Goal: Transaction & Acquisition: Download file/media

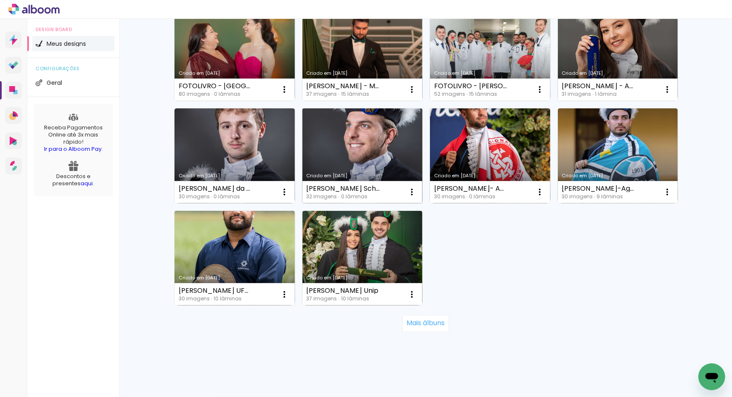
scroll to position [514, 0]
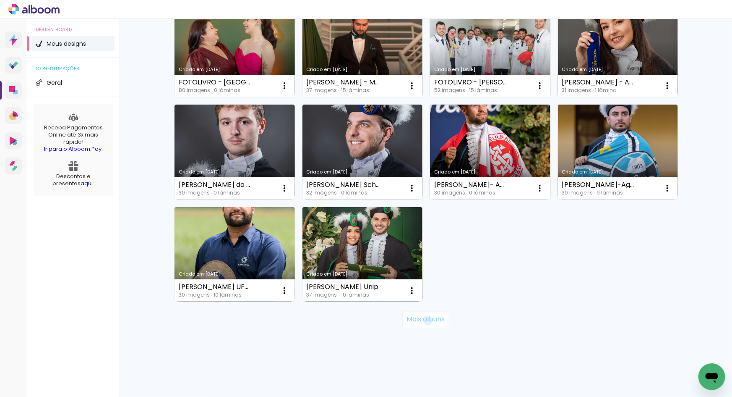
click at [0, 0] on slot "Mais álbuns" at bounding box center [0, 0] width 0 height 0
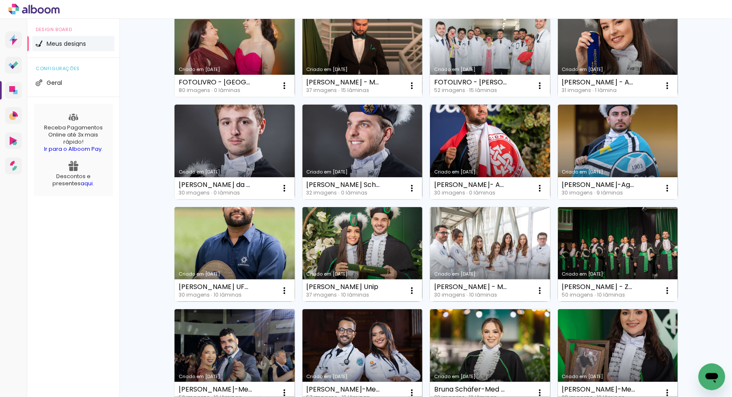
scroll to position [1127, 0]
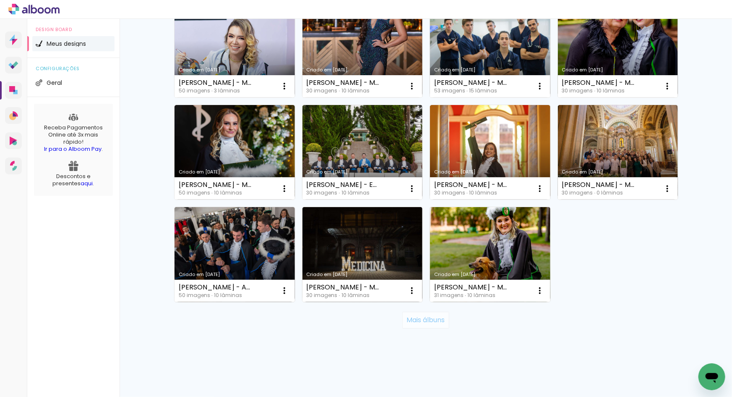
click at [0, 0] on slot "Mais álbuns" at bounding box center [0, 0] width 0 height 0
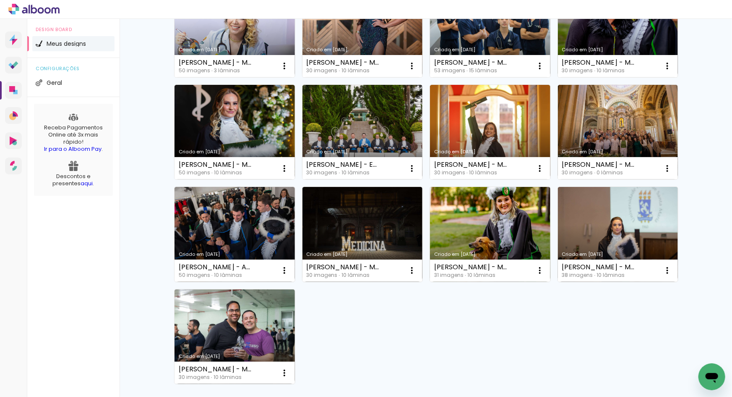
scroll to position [1146, 0]
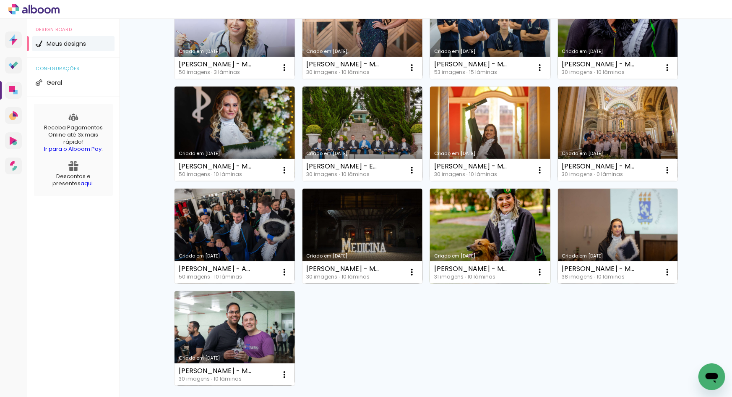
click at [461, 225] on link "Criado em [DATE]" at bounding box center [490, 235] width 120 height 95
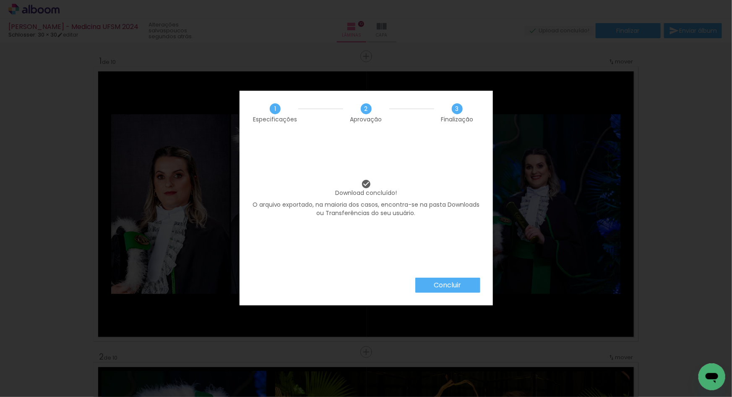
scroll to position [1238, 0]
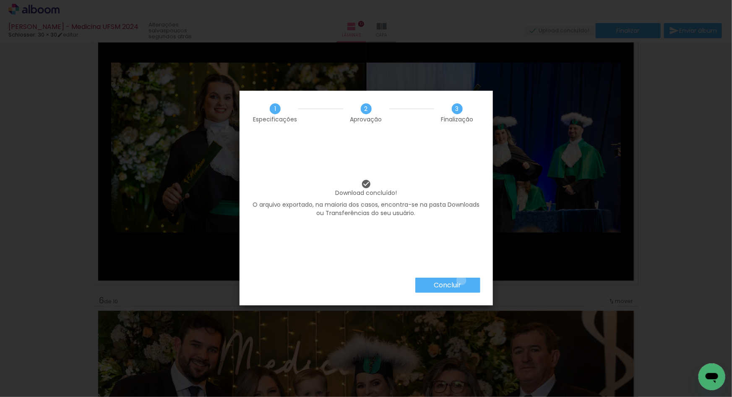
click at [0, 0] on slot "Concluir" at bounding box center [0, 0] width 0 height 0
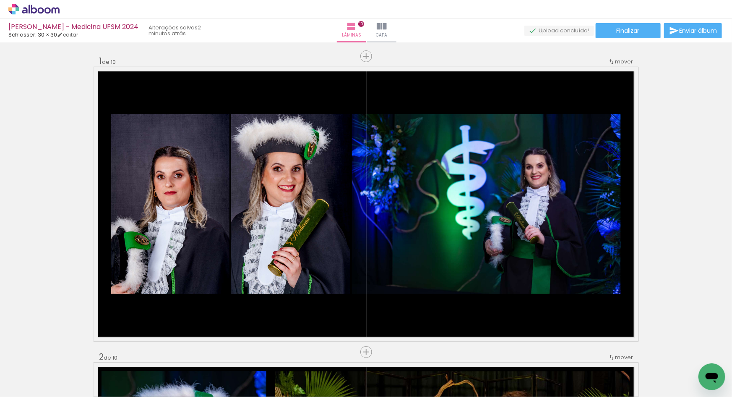
scroll to position [1238, 0]
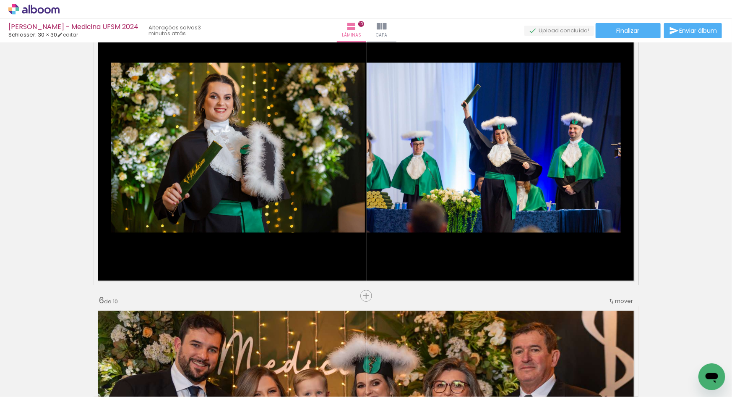
click at [55, 10] on icon at bounding box center [33, 9] width 51 height 11
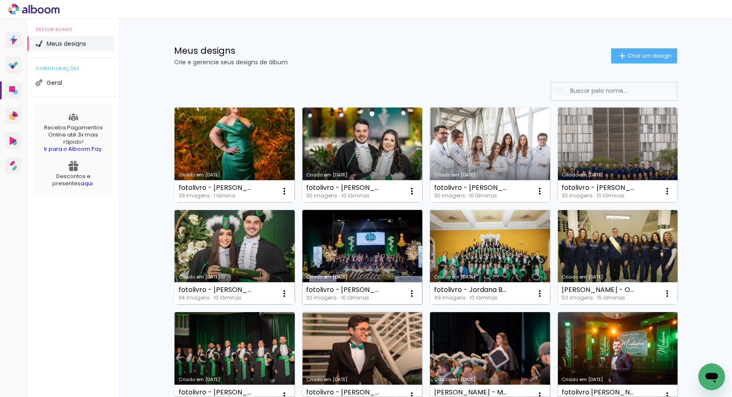
scroll to position [514, 0]
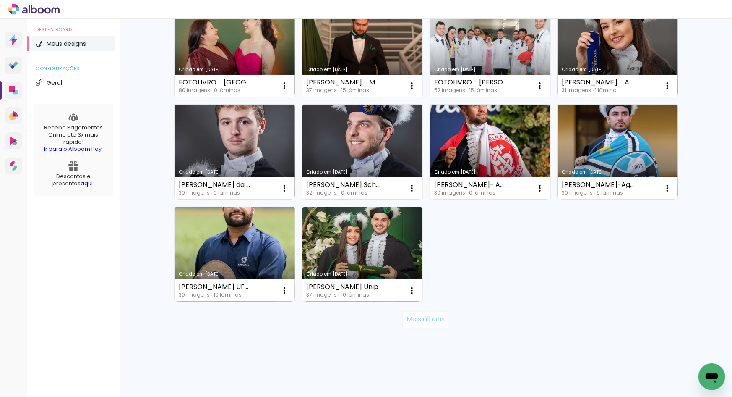
click at [0, 0] on slot "Mais álbuns" at bounding box center [0, 0] width 0 height 0
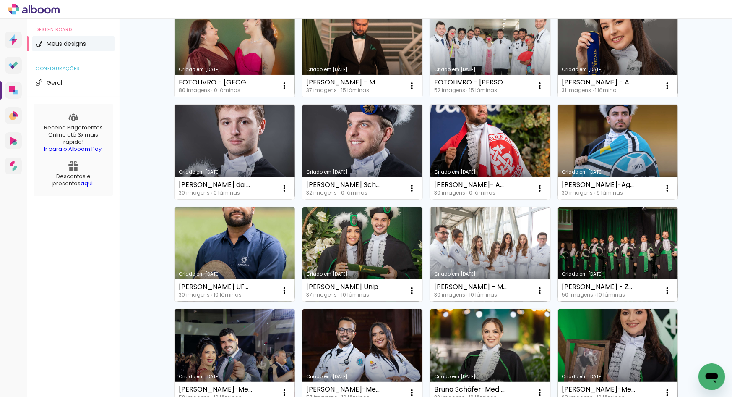
scroll to position [1127, 0]
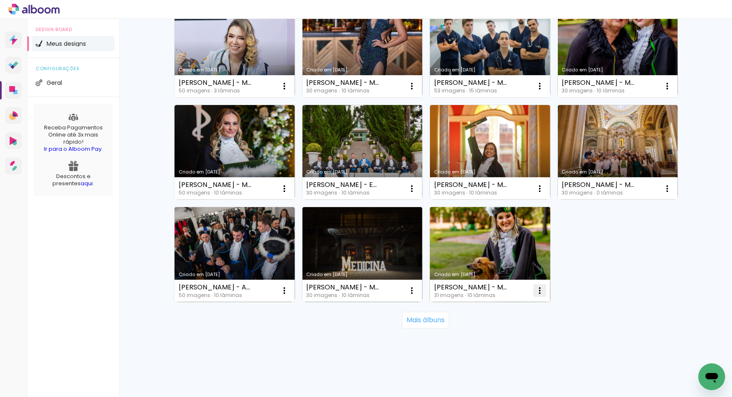
click at [537, 291] on iron-icon at bounding box center [540, 290] width 10 height 10
click at [508, 343] on paper-item "Excluir" at bounding box center [504, 345] width 83 height 17
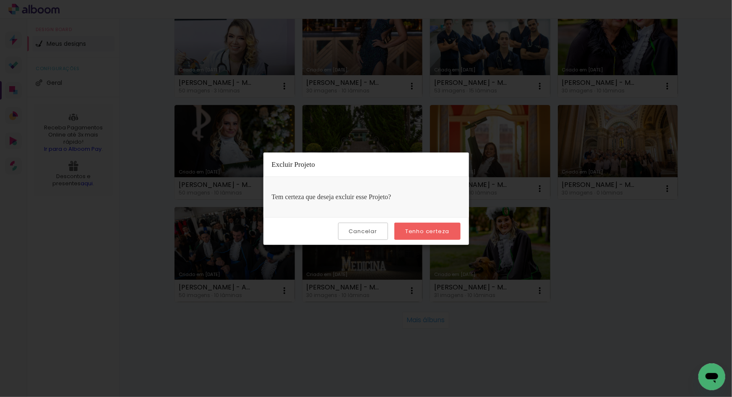
click at [0, 0] on slot "Tenho certeza" at bounding box center [0, 0] width 0 height 0
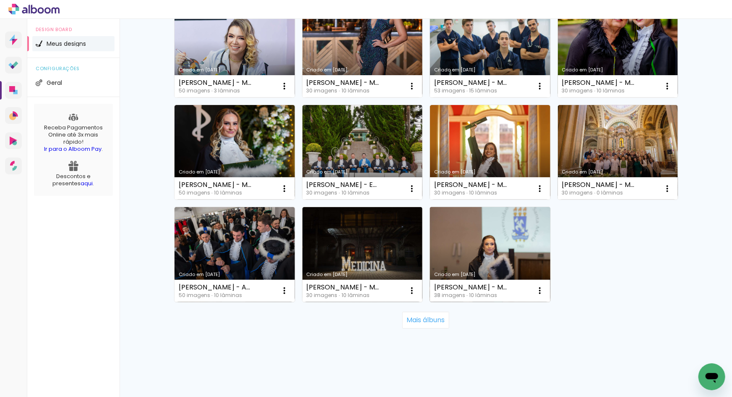
click at [454, 241] on link "Criado em [DATE]" at bounding box center [490, 254] width 120 height 95
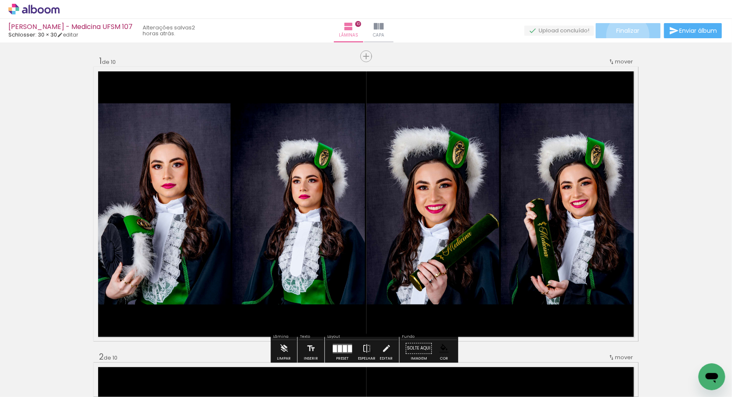
click at [625, 35] on paper-button "Finalizar" at bounding box center [628, 30] width 65 height 15
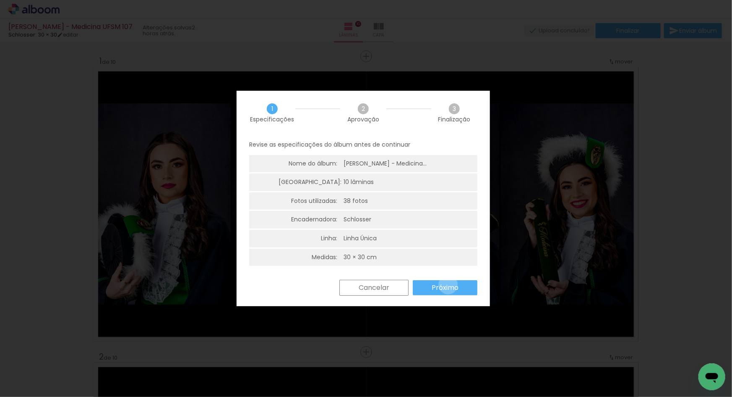
click at [0, 0] on slot "Próximo" at bounding box center [0, 0] width 0 height 0
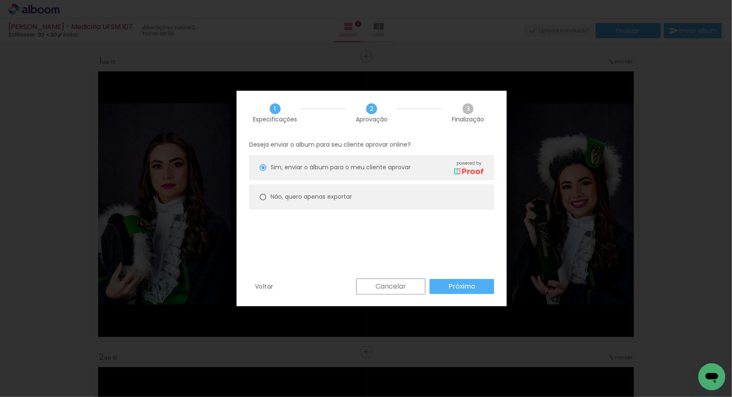
click at [0, 0] on slot "Não, quero apenas exportar" at bounding box center [0, 0] width 0 height 0
type paper-radio-button "on"
click at [0, 0] on slot "Próximo" at bounding box center [0, 0] width 0 height 0
type input "Alta, 300 DPI"
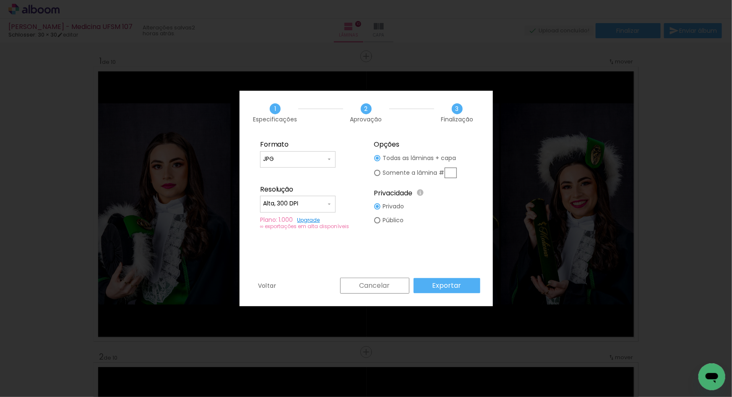
click at [433, 280] on paper-button "Exportar" at bounding box center [447, 285] width 67 height 15
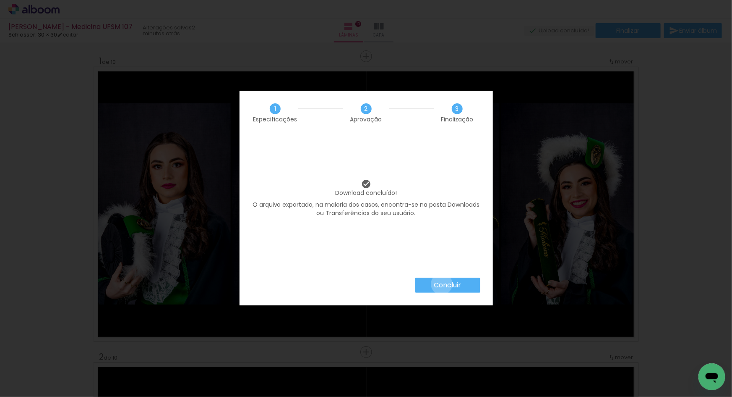
click at [0, 0] on slot "Concluir" at bounding box center [0, 0] width 0 height 0
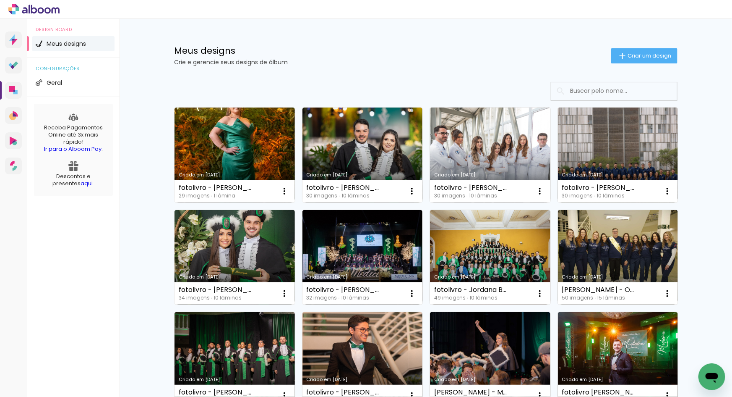
scroll to position [514, 0]
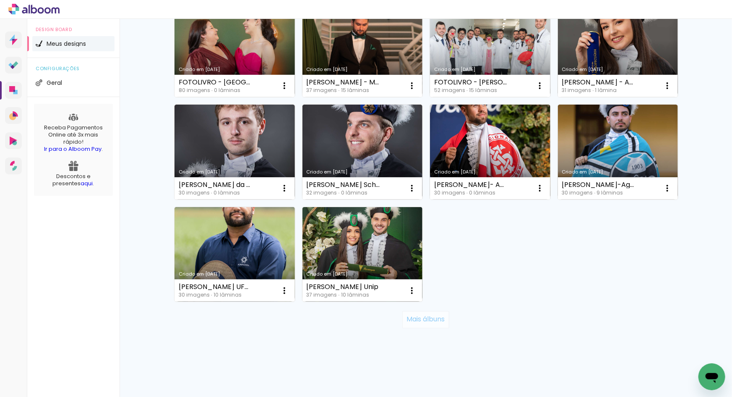
click at [0, 0] on slot "Mais álbuns" at bounding box center [0, 0] width 0 height 0
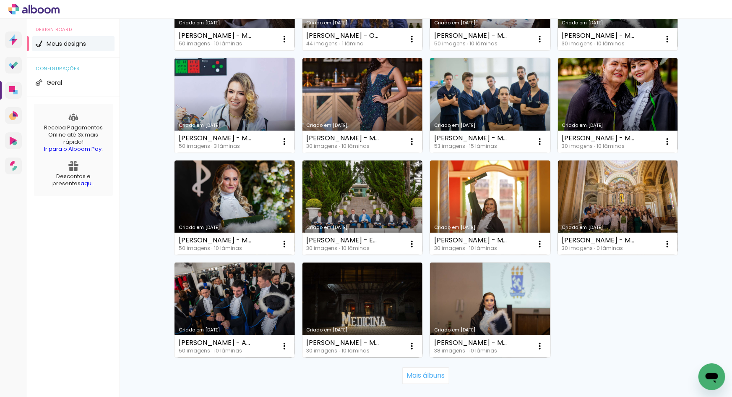
scroll to position [1127, 0]
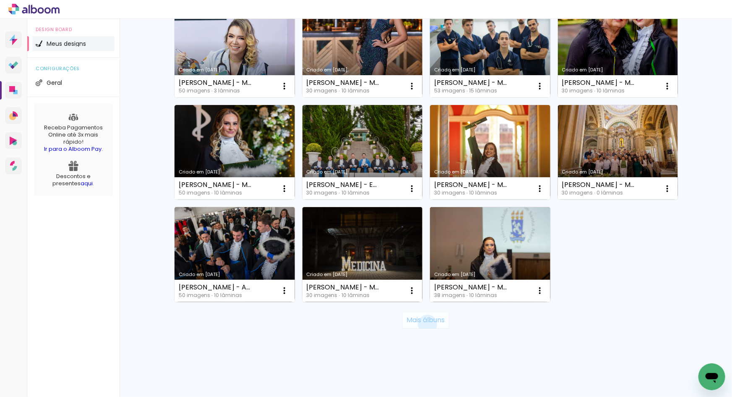
click at [424, 324] on paper-button "Mais álbuns" at bounding box center [425, 319] width 47 height 17
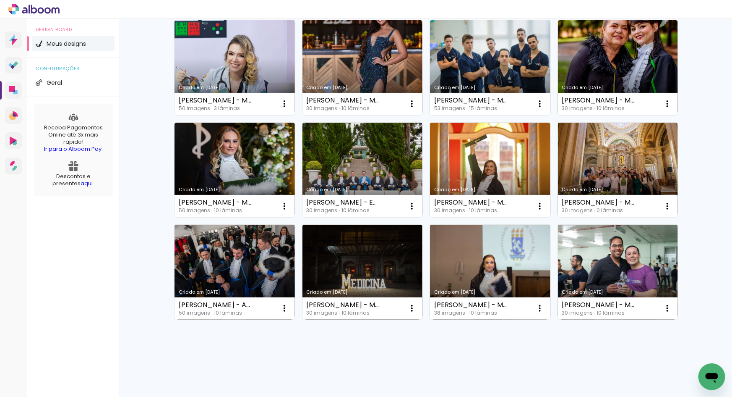
scroll to position [1110, 0]
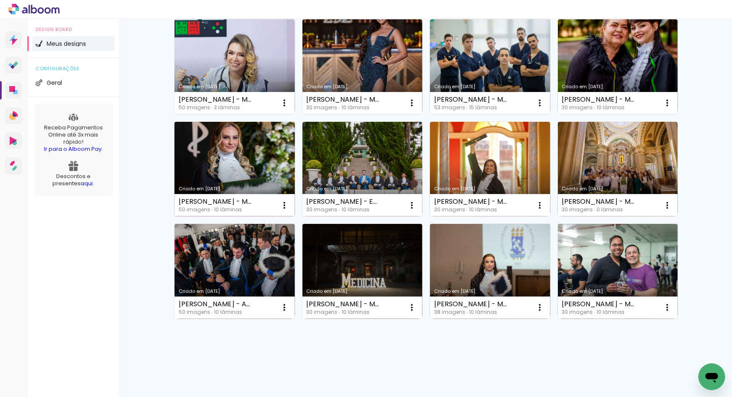
click at [243, 172] on link "Criado em [DATE]" at bounding box center [235, 169] width 120 height 95
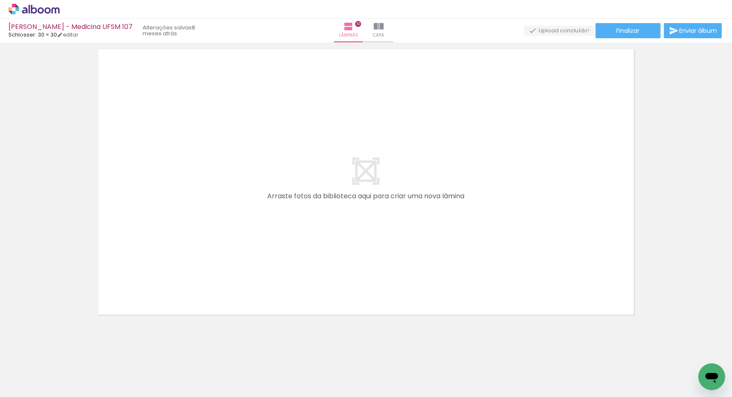
scroll to position [2981, 0]
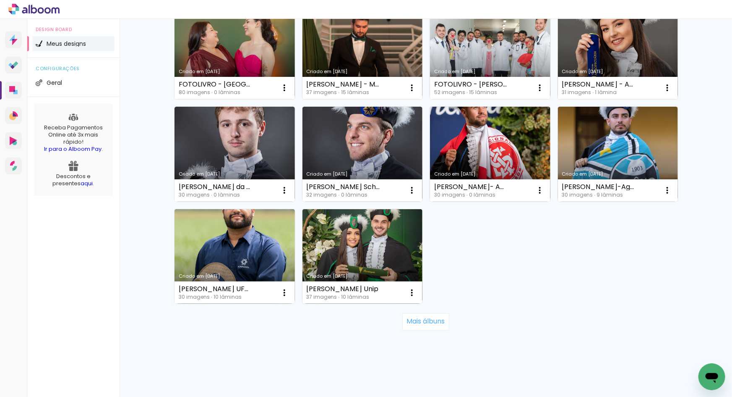
scroll to position [514, 0]
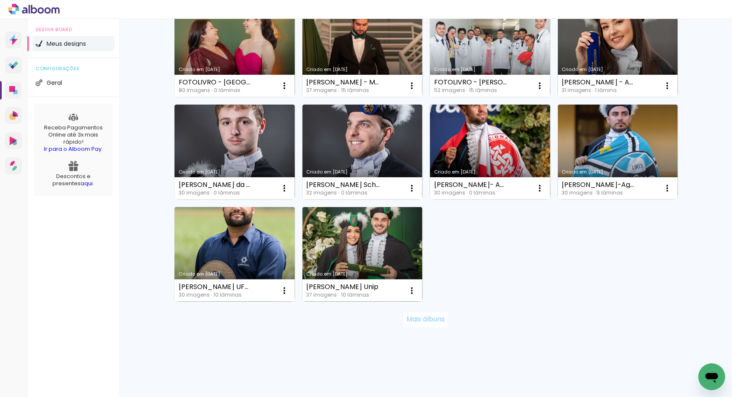
click at [0, 0] on slot "Mais álbuns" at bounding box center [0, 0] width 0 height 0
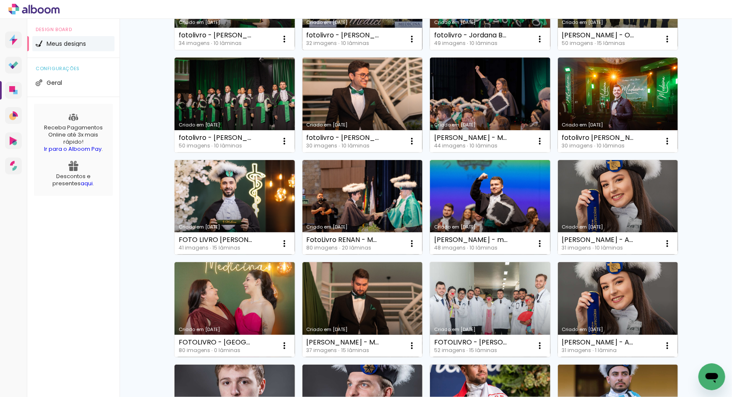
scroll to position [0, 0]
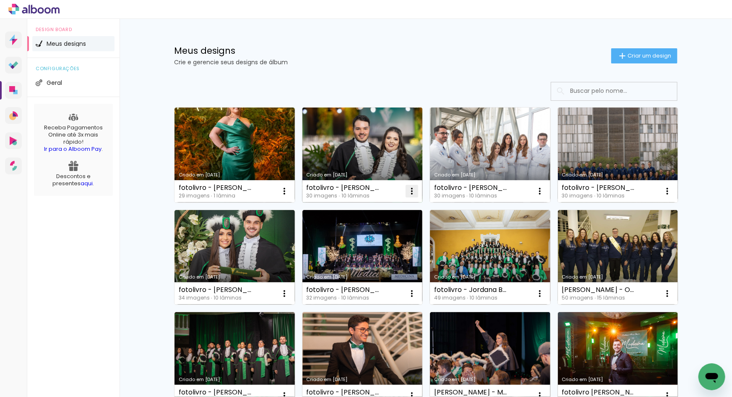
click at [409, 192] on iron-icon at bounding box center [412, 191] width 10 height 10
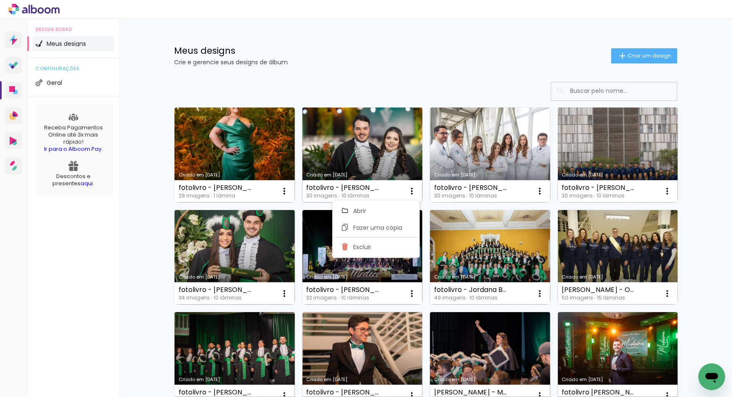
click at [347, 183] on div "fotolivro - bruno barbosa - med. veterinaria unicruz 30 imagens ∙ 10 lâminas Ab…" at bounding box center [363, 191] width 120 height 22
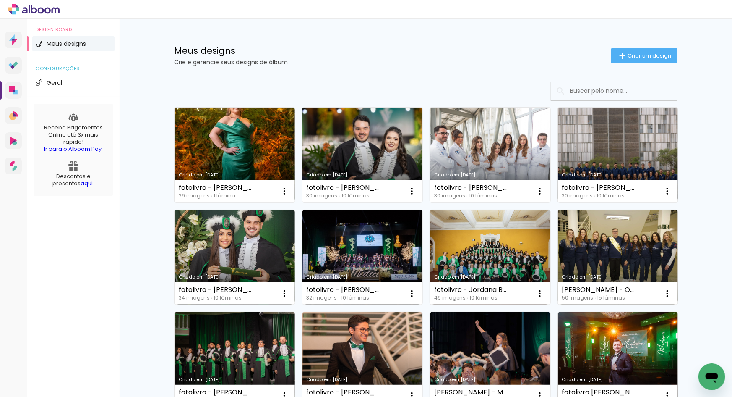
click at [336, 187] on div "fotolivro - bruno barbosa - med. veterinaria unicruz" at bounding box center [343, 187] width 73 height 7
click at [409, 191] on iron-icon at bounding box center [412, 191] width 10 height 10
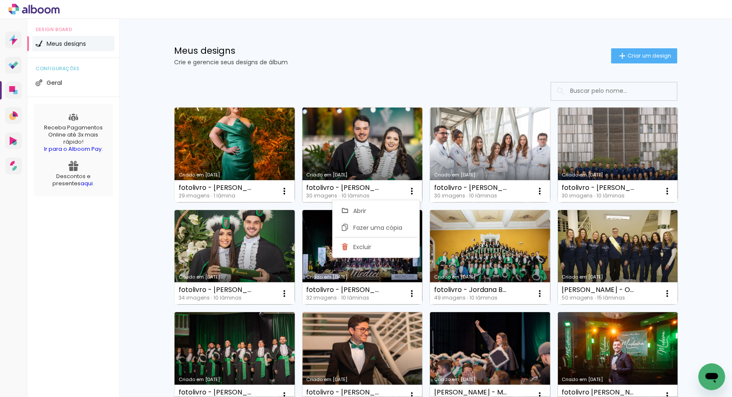
click at [339, 160] on link "Criado em [DATE]" at bounding box center [363, 154] width 120 height 95
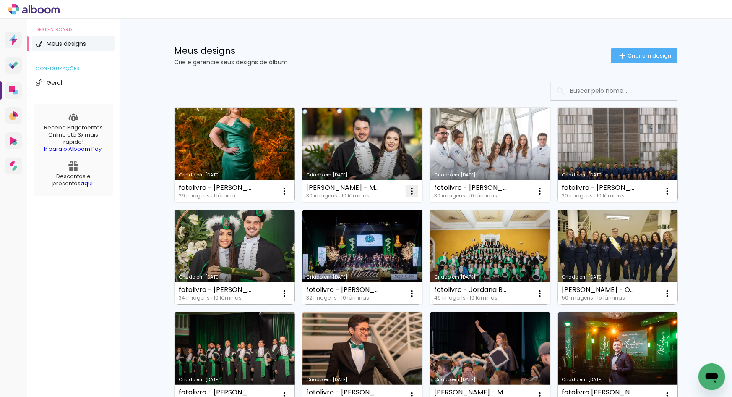
click at [411, 193] on iron-icon at bounding box center [412, 191] width 10 height 10
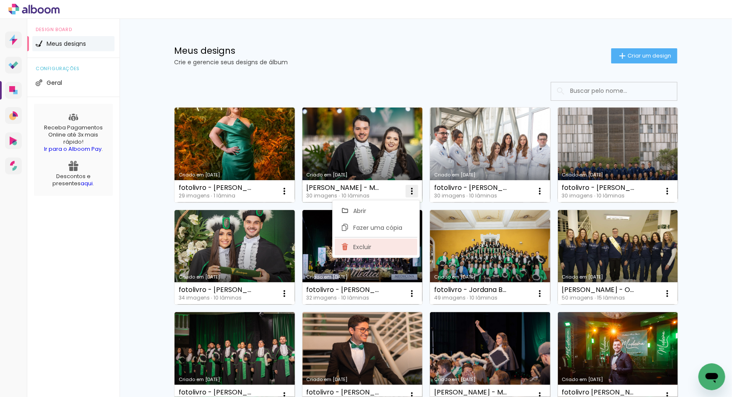
click at [391, 243] on paper-item "Excluir" at bounding box center [376, 246] width 83 height 17
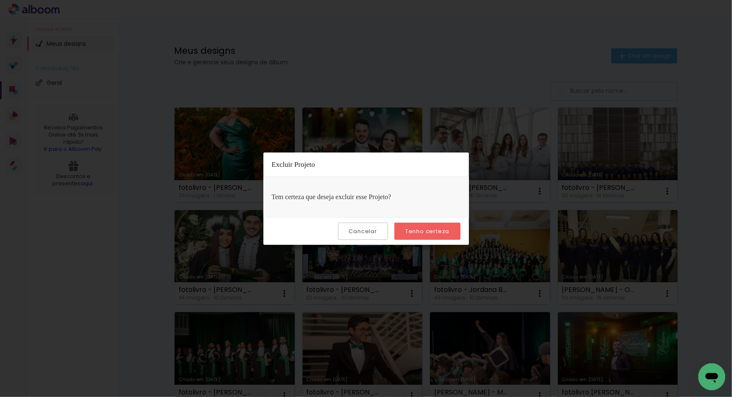
click at [0, 0] on slot "Tenho certeza" at bounding box center [0, 0] width 0 height 0
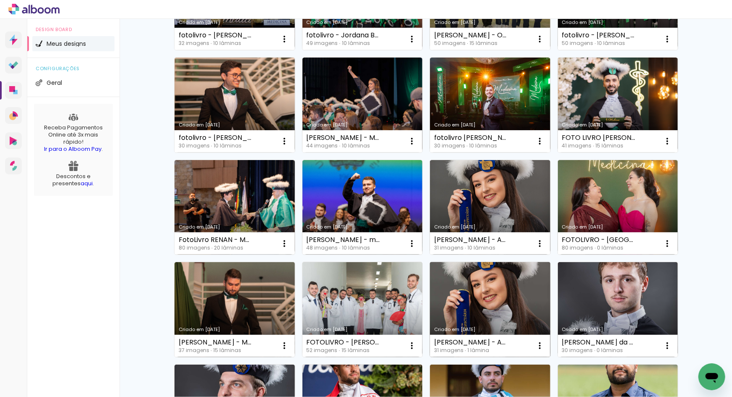
scroll to position [508, 0]
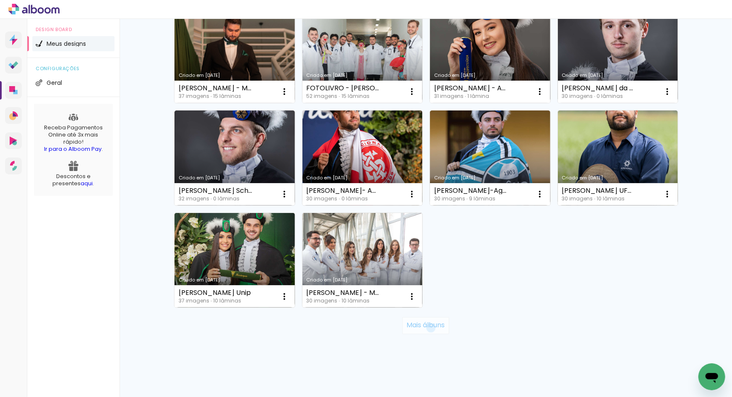
click at [0, 0] on slot "Mais álbuns" at bounding box center [0, 0] width 0 height 0
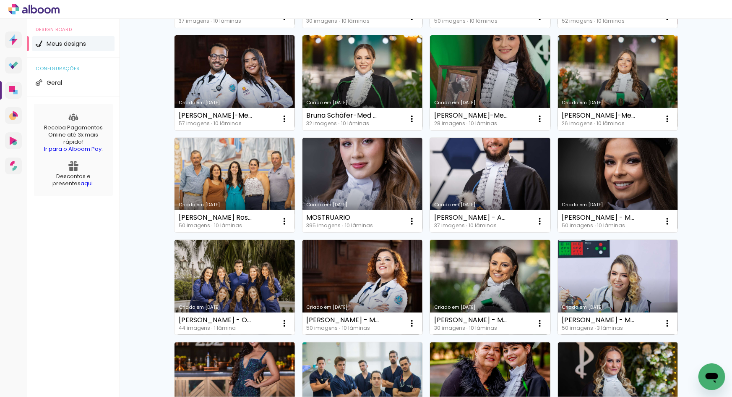
scroll to position [778, 0]
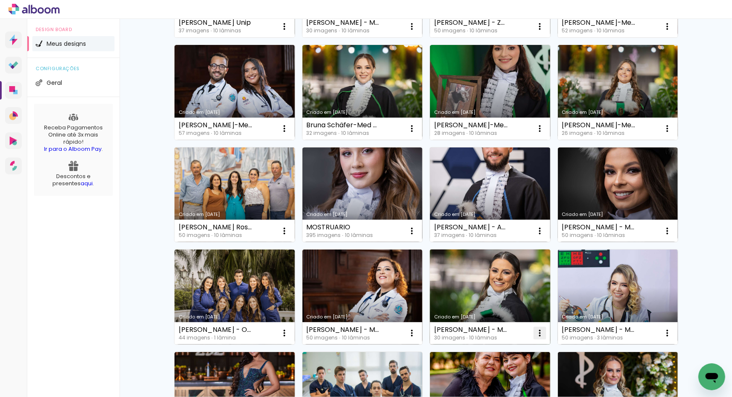
click at [537, 332] on iron-icon at bounding box center [540, 333] width 10 height 10
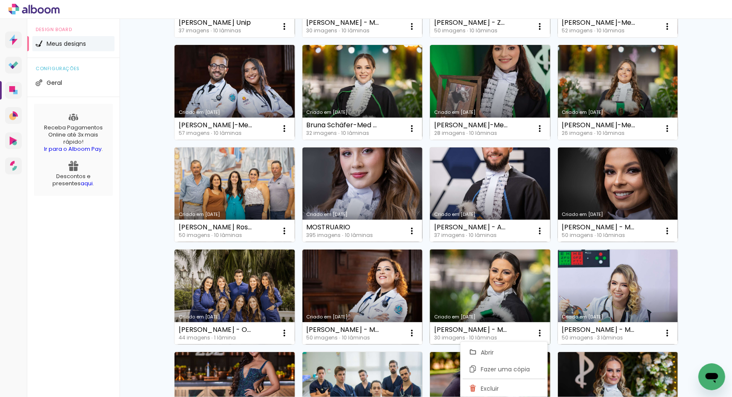
click at [485, 295] on link "Criado em [DATE]" at bounding box center [490, 296] width 120 height 95
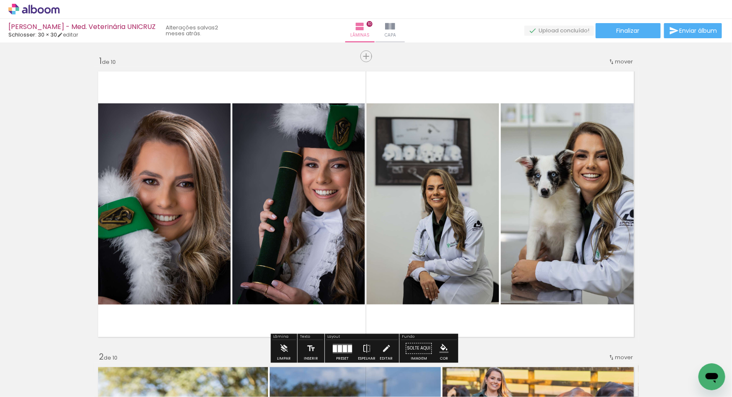
click at [436, 281] on quentale-photo at bounding box center [433, 203] width 133 height 201
click at [324, 260] on quentale-photo at bounding box center [298, 203] width 133 height 201
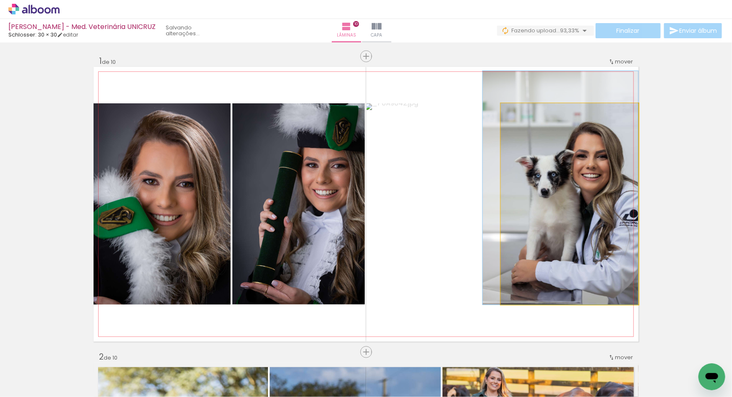
drag, startPoint x: 595, startPoint y: 275, endPoint x: 555, endPoint y: 271, distance: 40.5
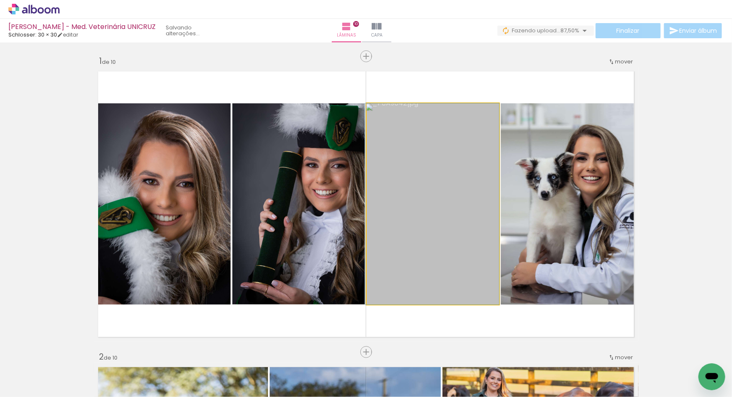
drag, startPoint x: 436, startPoint y: 263, endPoint x: 424, endPoint y: 266, distance: 11.7
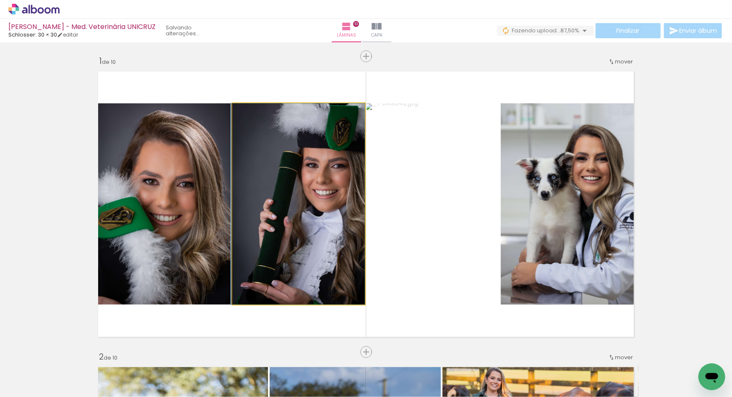
drag, startPoint x: 331, startPoint y: 230, endPoint x: 289, endPoint y: 223, distance: 42.5
drag, startPoint x: 311, startPoint y: 228, endPoint x: 293, endPoint y: 227, distance: 18.5
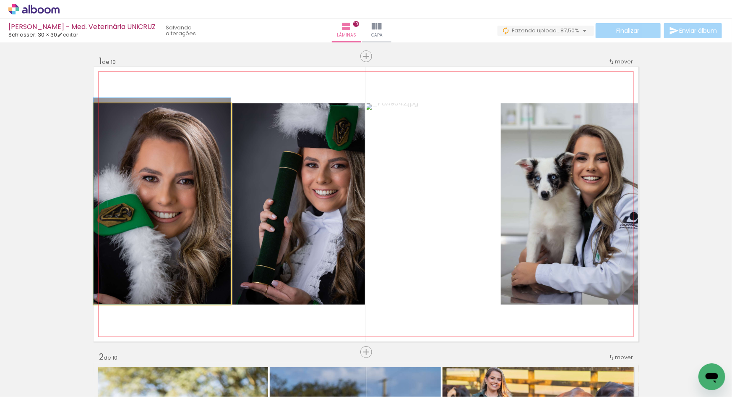
drag, startPoint x: 161, startPoint y: 271, endPoint x: 198, endPoint y: 259, distance: 38.6
drag, startPoint x: 159, startPoint y: 265, endPoint x: 193, endPoint y: 256, distance: 35.1
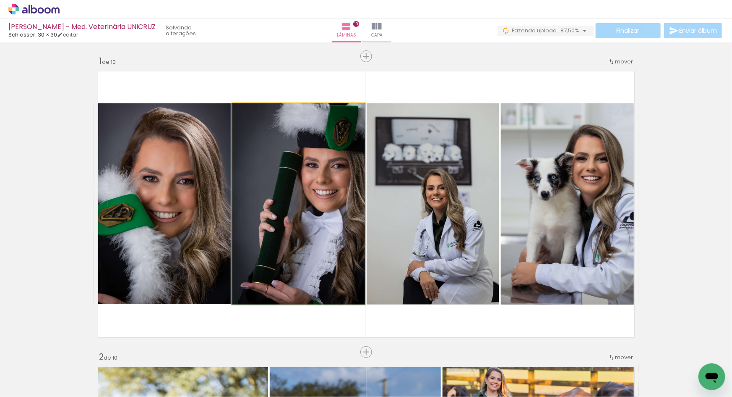
drag, startPoint x: 329, startPoint y: 265, endPoint x: 303, endPoint y: 260, distance: 26.2
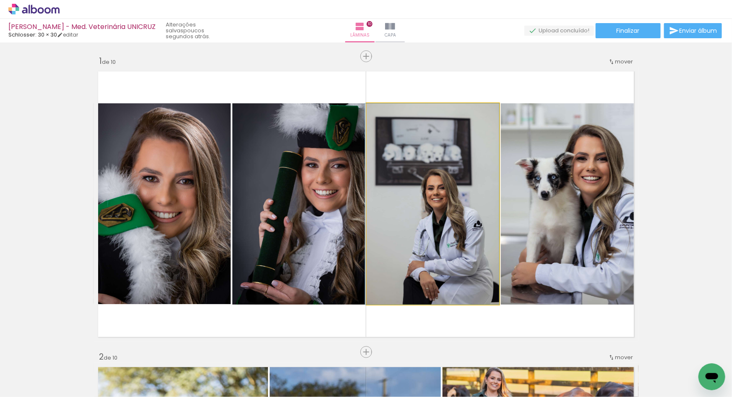
drag, startPoint x: 455, startPoint y: 263, endPoint x: 447, endPoint y: 222, distance: 41.6
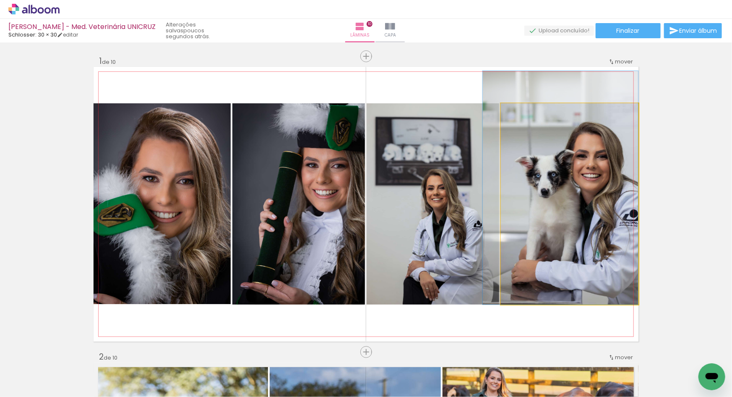
drag, startPoint x: 603, startPoint y: 245, endPoint x: 541, endPoint y: 230, distance: 64.1
drag, startPoint x: 614, startPoint y: 249, endPoint x: 571, endPoint y: 225, distance: 49.4
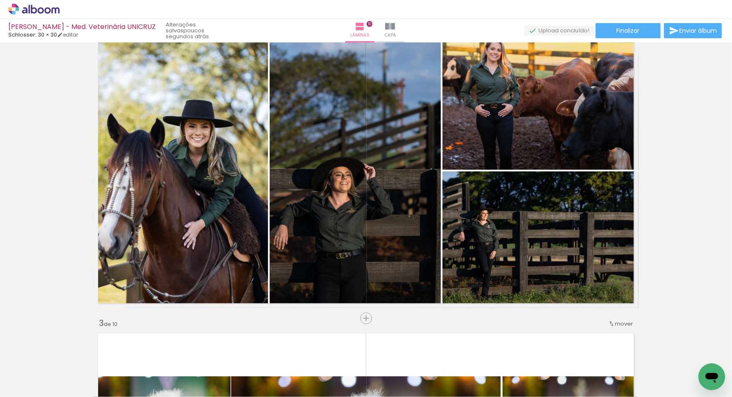
scroll to position [280, 0]
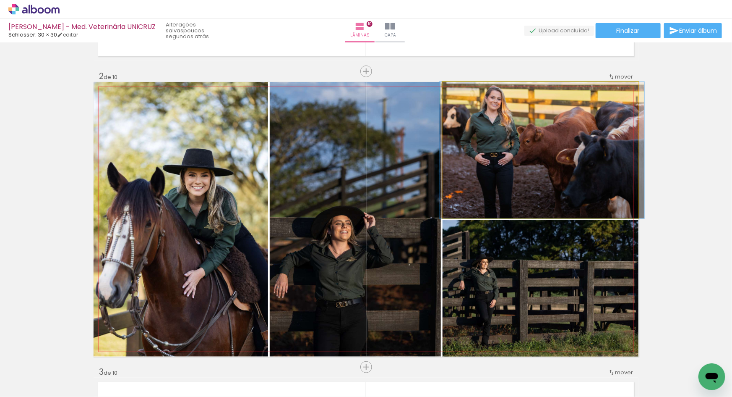
drag, startPoint x: 527, startPoint y: 126, endPoint x: 527, endPoint y: 133, distance: 7.1
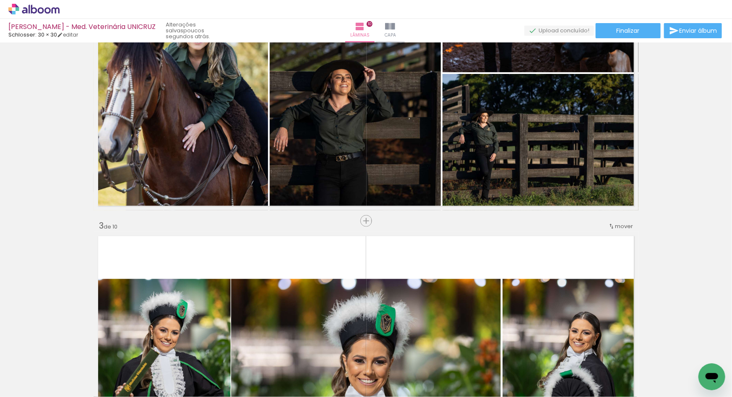
scroll to position [0, 0]
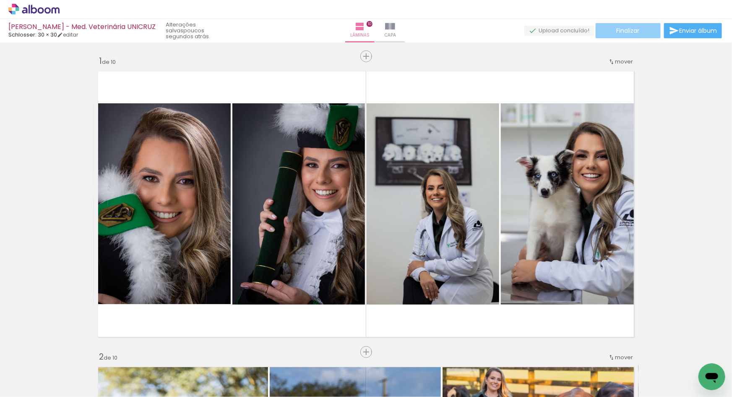
click at [627, 29] on span "Finalizar" at bounding box center [628, 31] width 23 height 6
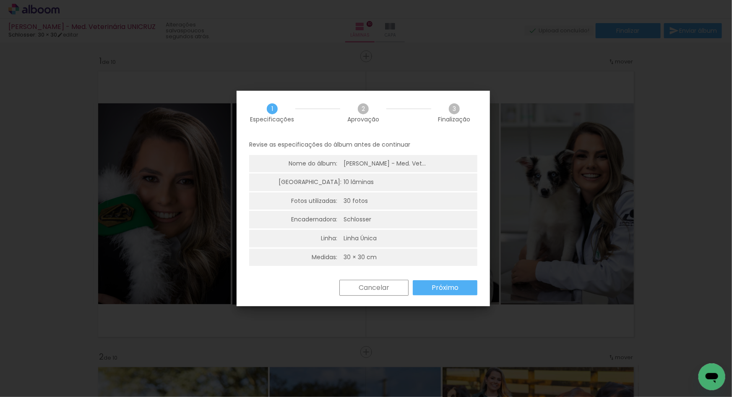
click at [0, 0] on slot "Próximo" at bounding box center [0, 0] width 0 height 0
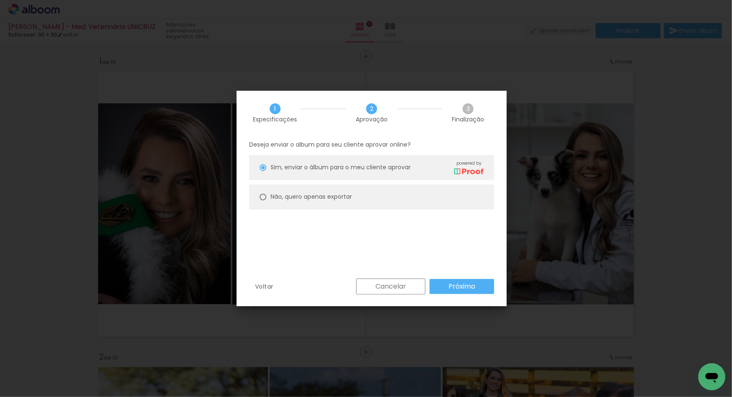
click at [0, 0] on slot "Não, quero apenas exportar" at bounding box center [0, 0] width 0 height 0
type paper-radio-button "on"
click at [0, 0] on slot "Próximo" at bounding box center [0, 0] width 0 height 0
type input "Alta, 300 DPI"
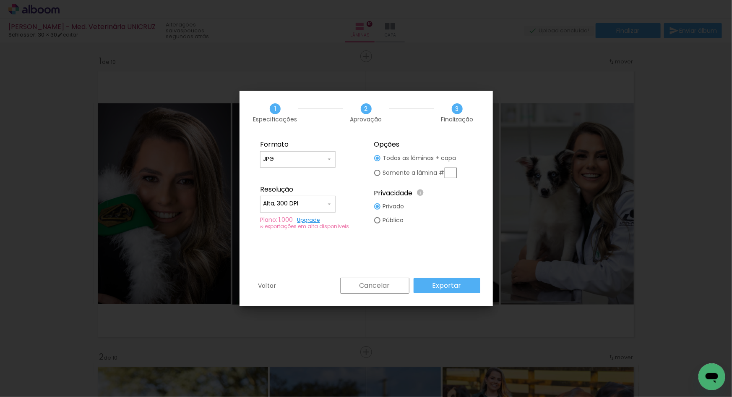
click at [0, 0] on slot "Exportar" at bounding box center [0, 0] width 0 height 0
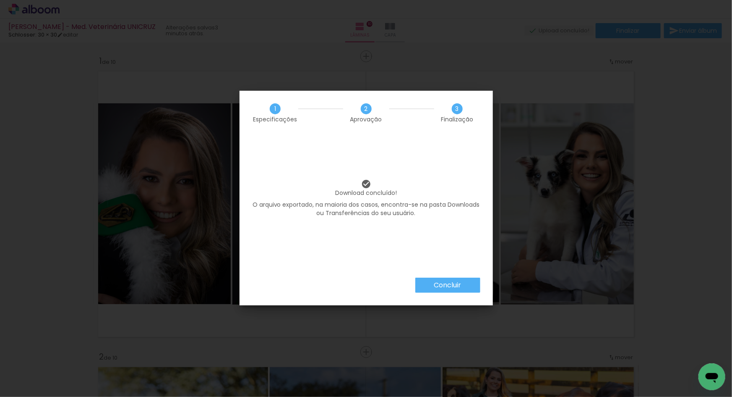
click at [0, 0] on slot "Concluir" at bounding box center [0, 0] width 0 height 0
